Goal: Task Accomplishment & Management: Manage account settings

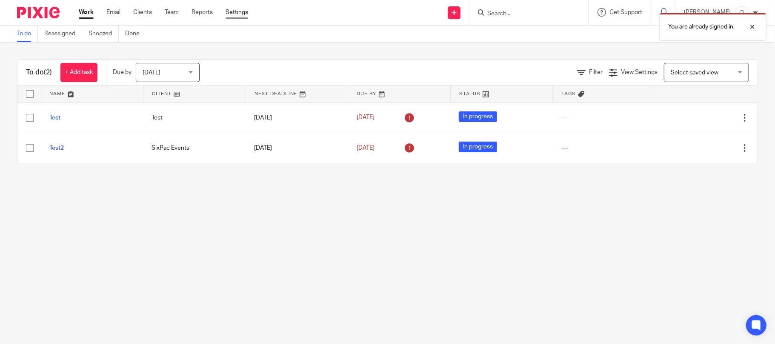
click at [246, 14] on link "Settings" at bounding box center [237, 12] width 23 height 9
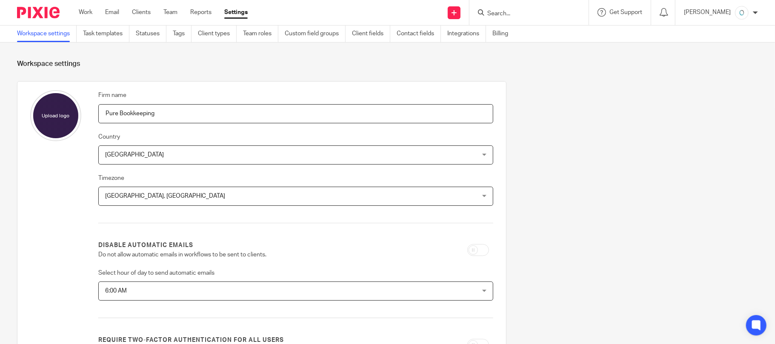
click at [759, 14] on div "Annalou David My profile Email integration Logout" at bounding box center [721, 12] width 91 height 25
click at [755, 12] on div at bounding box center [755, 12] width 5 height 5
click at [84, 10] on link "Work" at bounding box center [86, 12] width 14 height 9
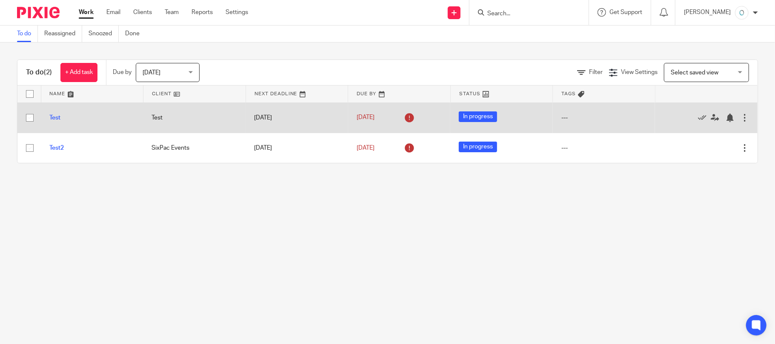
click at [29, 116] on input "checkbox" at bounding box center [30, 118] width 16 height 16
checkbox input "true"
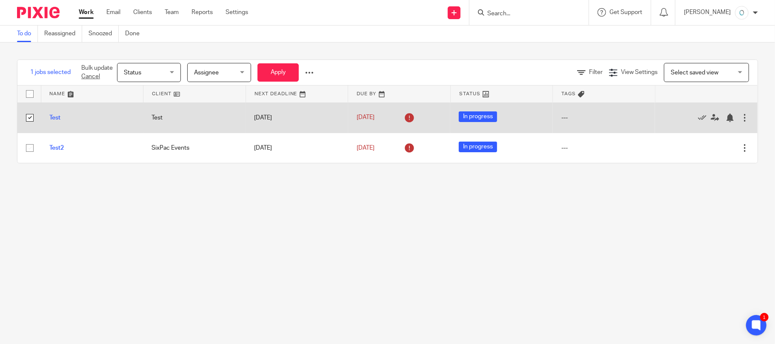
click at [741, 120] on div at bounding box center [745, 118] width 9 height 9
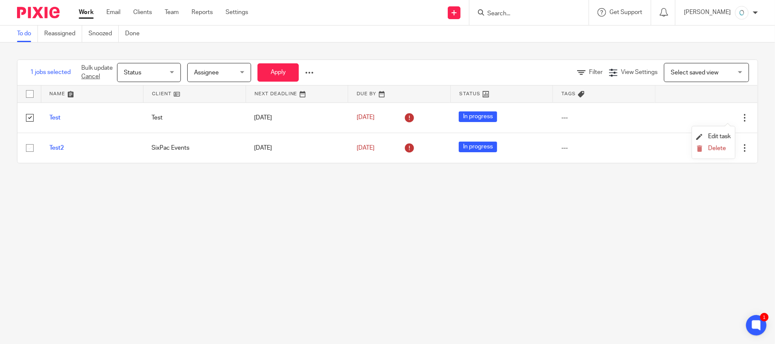
click at [565, 277] on main "To do Reassigned Snoozed Done 1 jobs selected Bulk update Cancel Status Status …" at bounding box center [387, 172] width 775 height 344
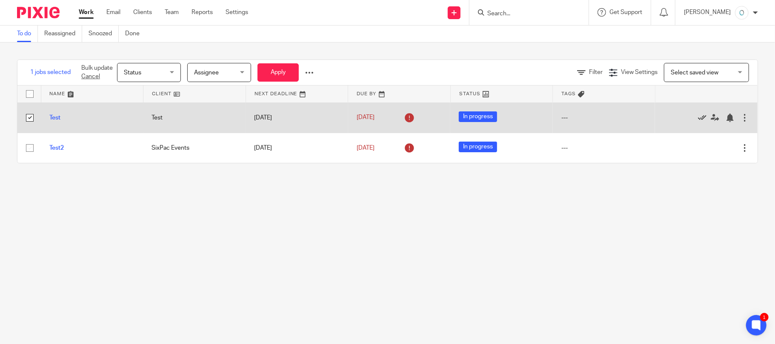
click at [698, 119] on icon at bounding box center [702, 118] width 9 height 9
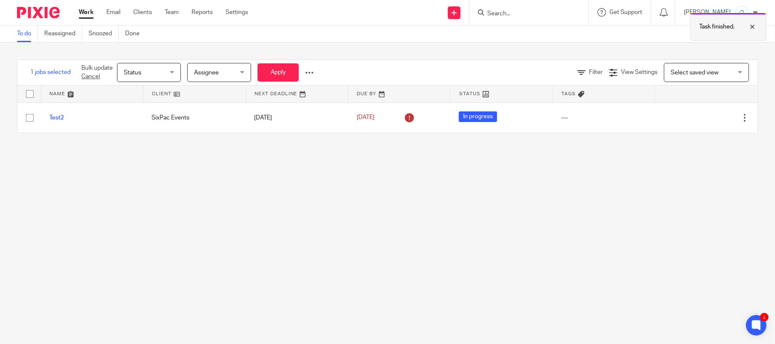
click at [752, 27] on div at bounding box center [746, 27] width 23 height 10
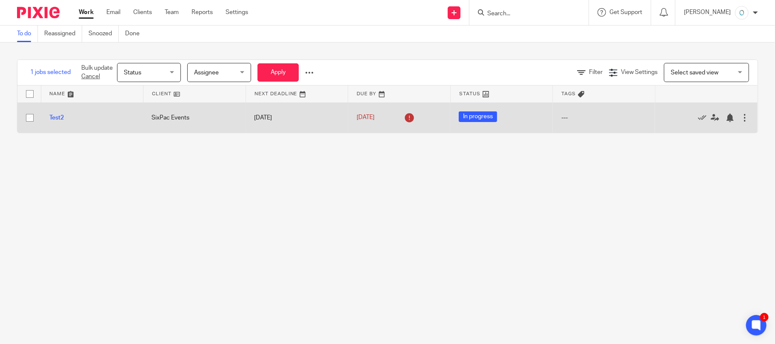
click at [27, 117] on input "checkbox" at bounding box center [30, 118] width 16 height 16
checkbox input "true"
click at [698, 120] on icon at bounding box center [702, 118] width 9 height 9
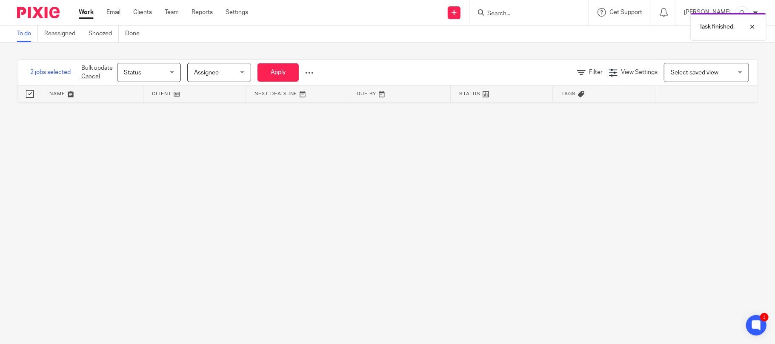
click at [671, 12] on div "Task finished." at bounding box center [577, 25] width 379 height 32
click at [755, 28] on div at bounding box center [746, 27] width 23 height 10
click at [669, 14] on icon at bounding box center [664, 12] width 9 height 9
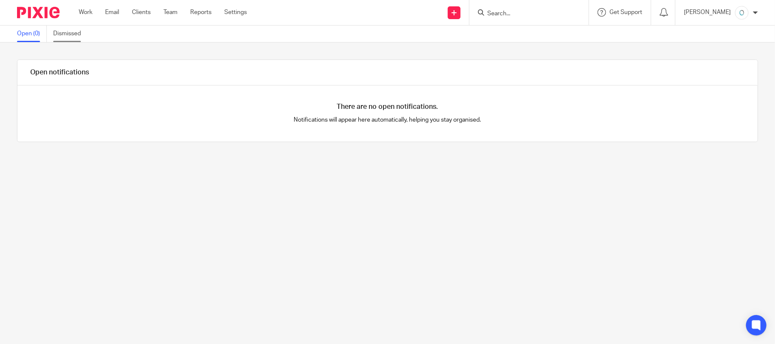
click at [60, 36] on link "Dismissed" at bounding box center [70, 34] width 34 height 17
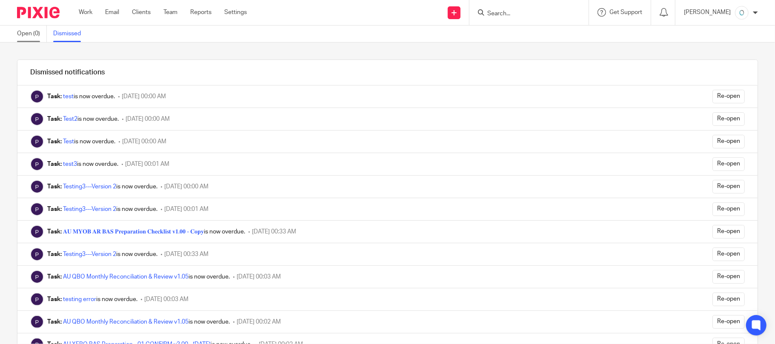
click at [28, 34] on link "Open (0)" at bounding box center [32, 34] width 30 height 17
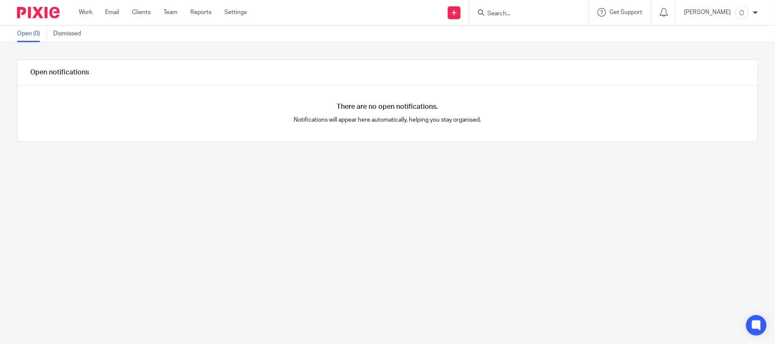
click at [71, 36] on link "Dismissed" at bounding box center [70, 34] width 34 height 17
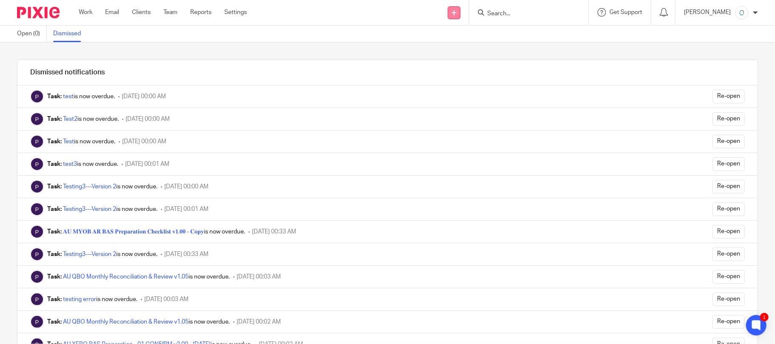
click at [461, 16] on link at bounding box center [454, 12] width 13 height 13
click at [758, 11] on div "[PERSON_NAME] My profile Email integration Logout" at bounding box center [721, 12] width 91 height 25
click at [754, 11] on div at bounding box center [755, 12] width 5 height 5
click at [718, 34] on span "My profile" at bounding box center [722, 34] width 26 height 6
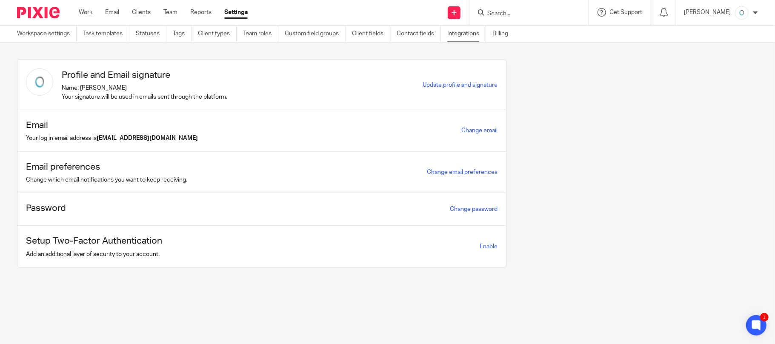
click at [472, 36] on link "Integrations" at bounding box center [467, 34] width 39 height 17
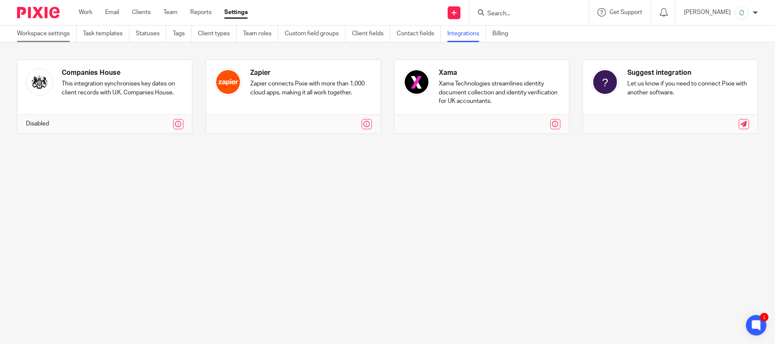
click at [52, 32] on link "Workspace settings" at bounding box center [47, 34] width 60 height 17
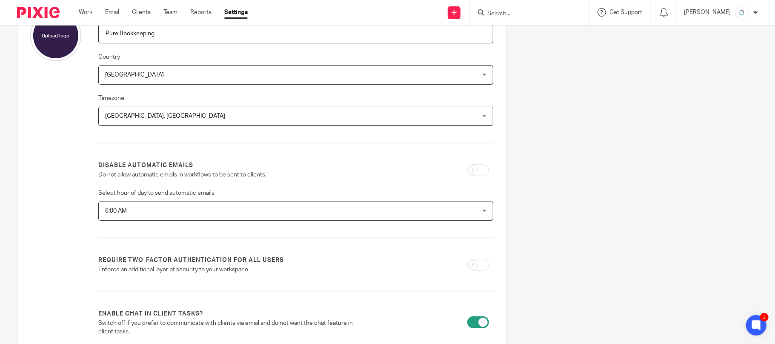
scroll to position [35, 0]
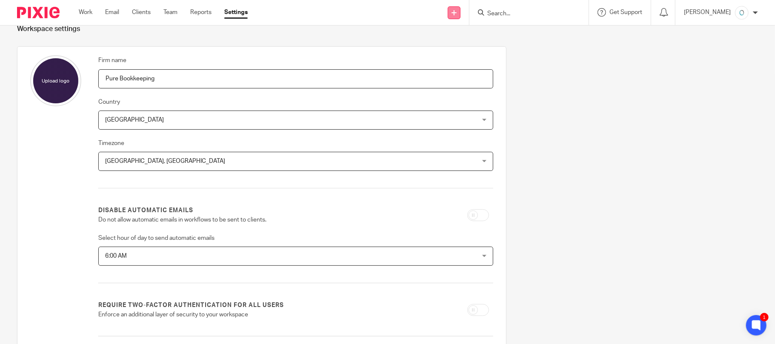
click at [457, 14] on icon at bounding box center [454, 12] width 5 height 5
click at [606, 14] on icon at bounding box center [602, 12] width 9 height 9
click at [669, 12] on icon at bounding box center [664, 12] width 9 height 9
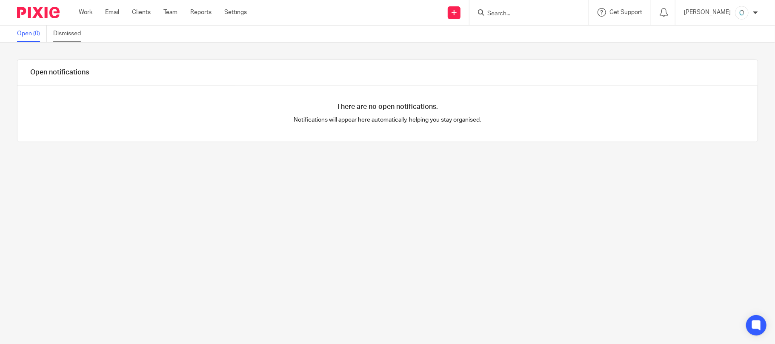
click at [66, 31] on link "Dismissed" at bounding box center [70, 34] width 34 height 17
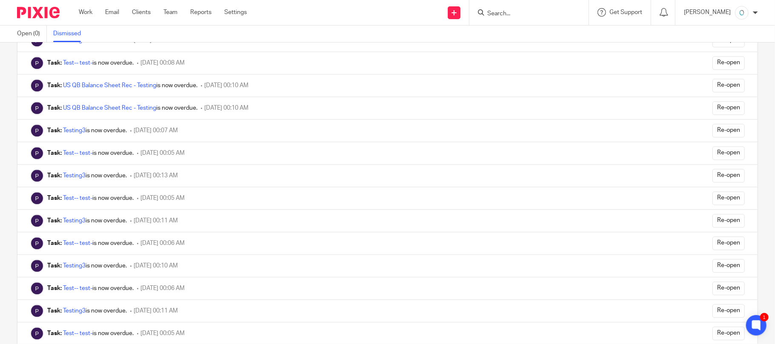
scroll to position [1476, 0]
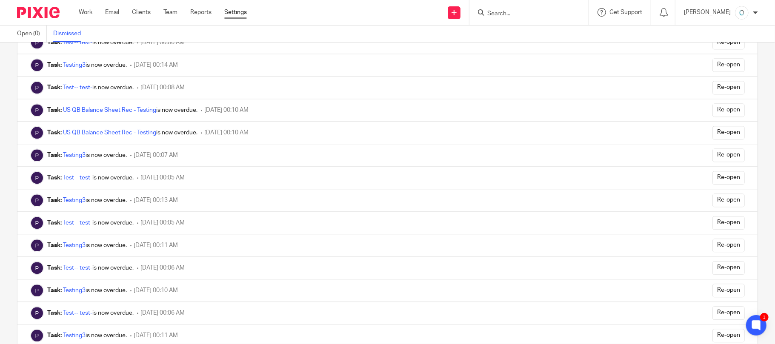
click at [239, 15] on link "Settings" at bounding box center [235, 12] width 23 height 9
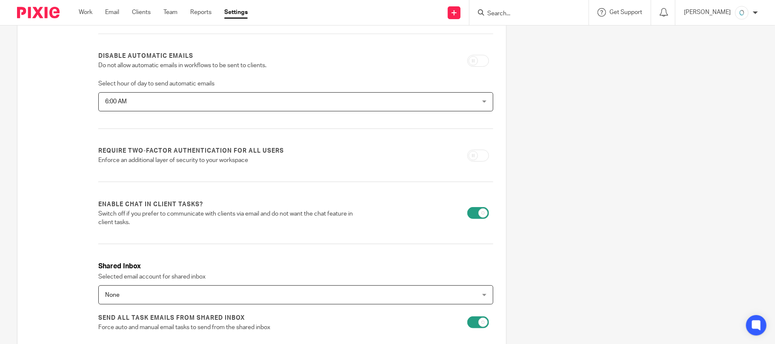
scroll to position [227, 0]
